Goal: Use online tool/utility: Utilize a website feature to perform a specific function

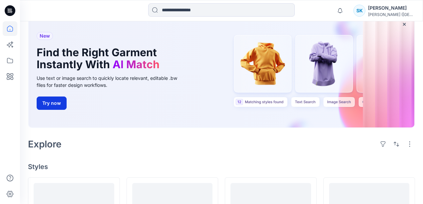
scroll to position [44, 0]
click at [58, 100] on button "Try now" at bounding box center [52, 102] width 30 height 13
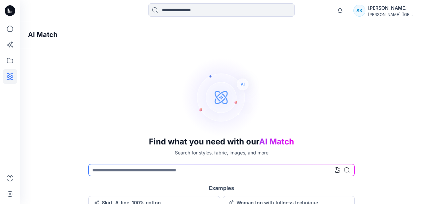
scroll to position [38, 0]
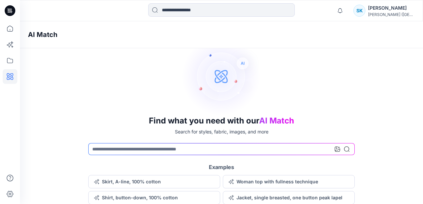
click at [338, 152] on div at bounding box center [342, 149] width 15 height 12
click at [338, 148] on icon at bounding box center [337, 148] width 5 height 5
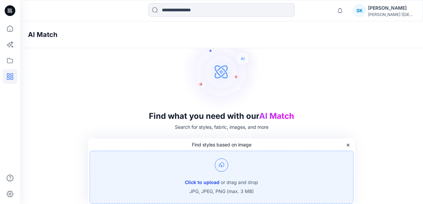
scroll to position [44, 0]
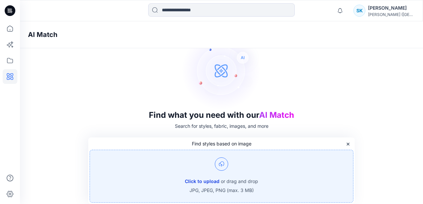
click at [204, 180] on button "Click to upload" at bounding box center [202, 181] width 35 height 8
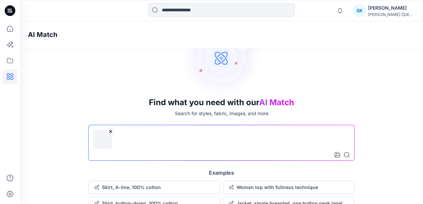
scroll to position [62, 0]
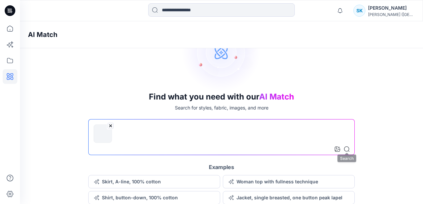
click at [346, 152] on div at bounding box center [342, 149] width 15 height 12
click at [348, 149] on icon at bounding box center [346, 148] width 5 height 5
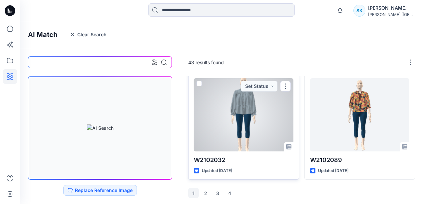
scroll to position [568, 0]
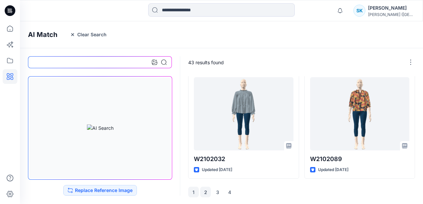
click at [205, 192] on button "2" at bounding box center [205, 192] width 11 height 11
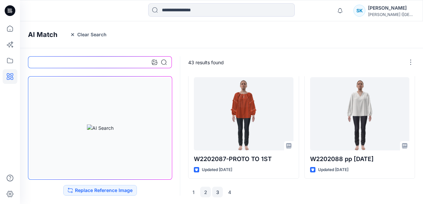
click at [218, 190] on button "3" at bounding box center [217, 192] width 11 height 11
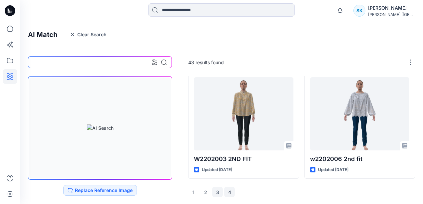
click at [229, 191] on button "4" at bounding box center [229, 192] width 11 height 11
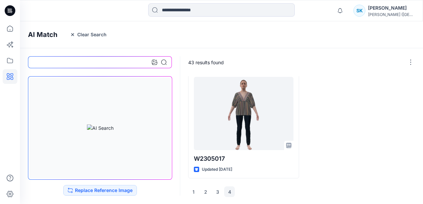
scroll to position [344, 0]
click at [0, 24] on div at bounding box center [10, 102] width 20 height 204
click at [7, 27] on icon at bounding box center [10, 28] width 15 height 15
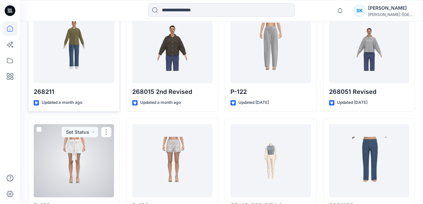
scroll to position [1222, 0]
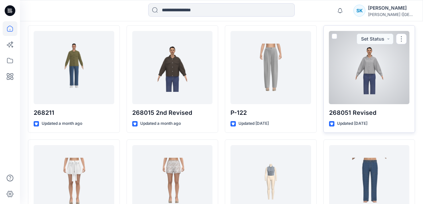
click at [367, 57] on div at bounding box center [369, 67] width 81 height 73
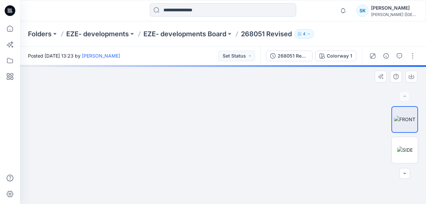
drag, startPoint x: 216, startPoint y: 107, endPoint x: 206, endPoint y: 176, distance: 69.6
click at [206, 176] on img at bounding box center [214, 41] width 455 height 326
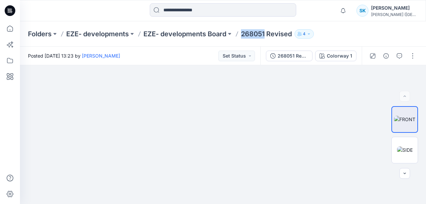
drag, startPoint x: 266, startPoint y: 36, endPoint x: 241, endPoint y: 36, distance: 25.0
click at [241, 36] on div "Folders EZE- developments EZE- developments Board 268051 Revised 4" at bounding box center [197, 33] width 338 height 9
copy p "268051"
